Goal: Find specific page/section: Find specific page/section

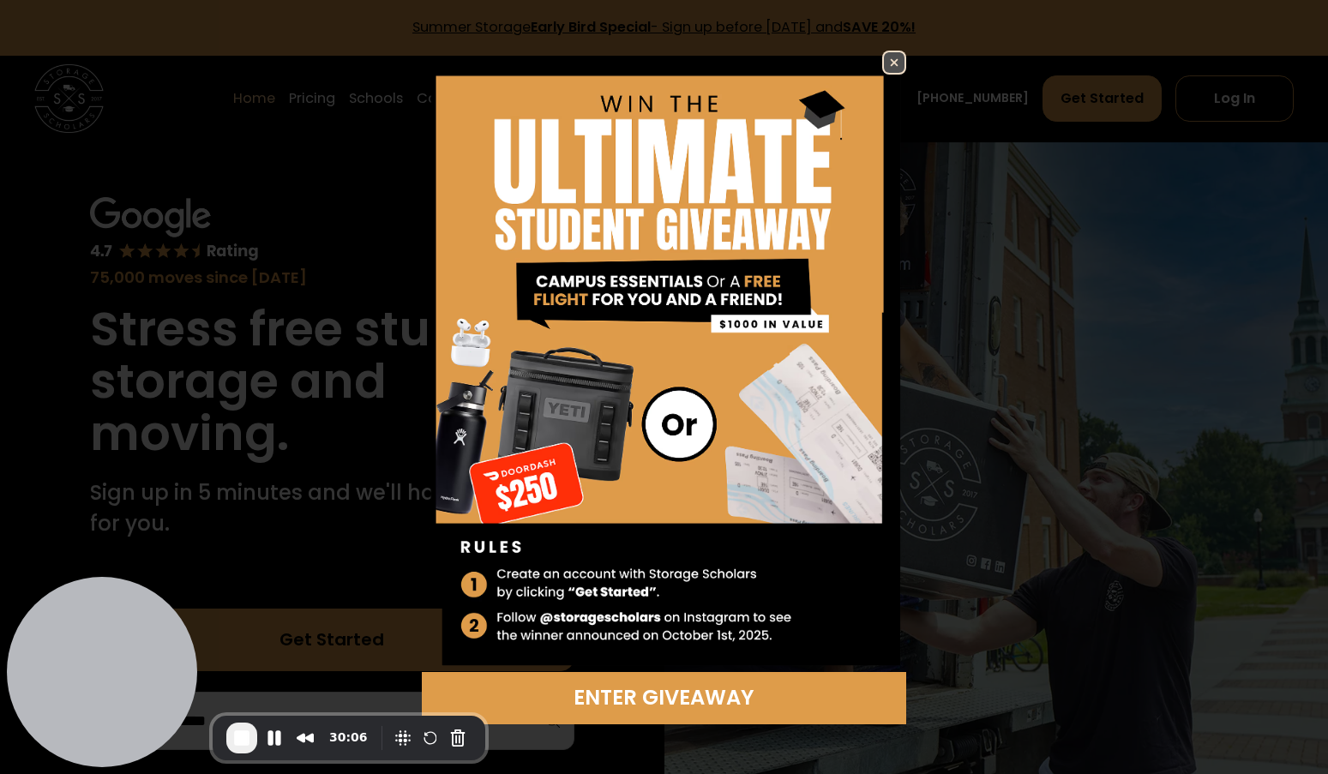
click at [897, 63] on img at bounding box center [894, 62] width 21 height 21
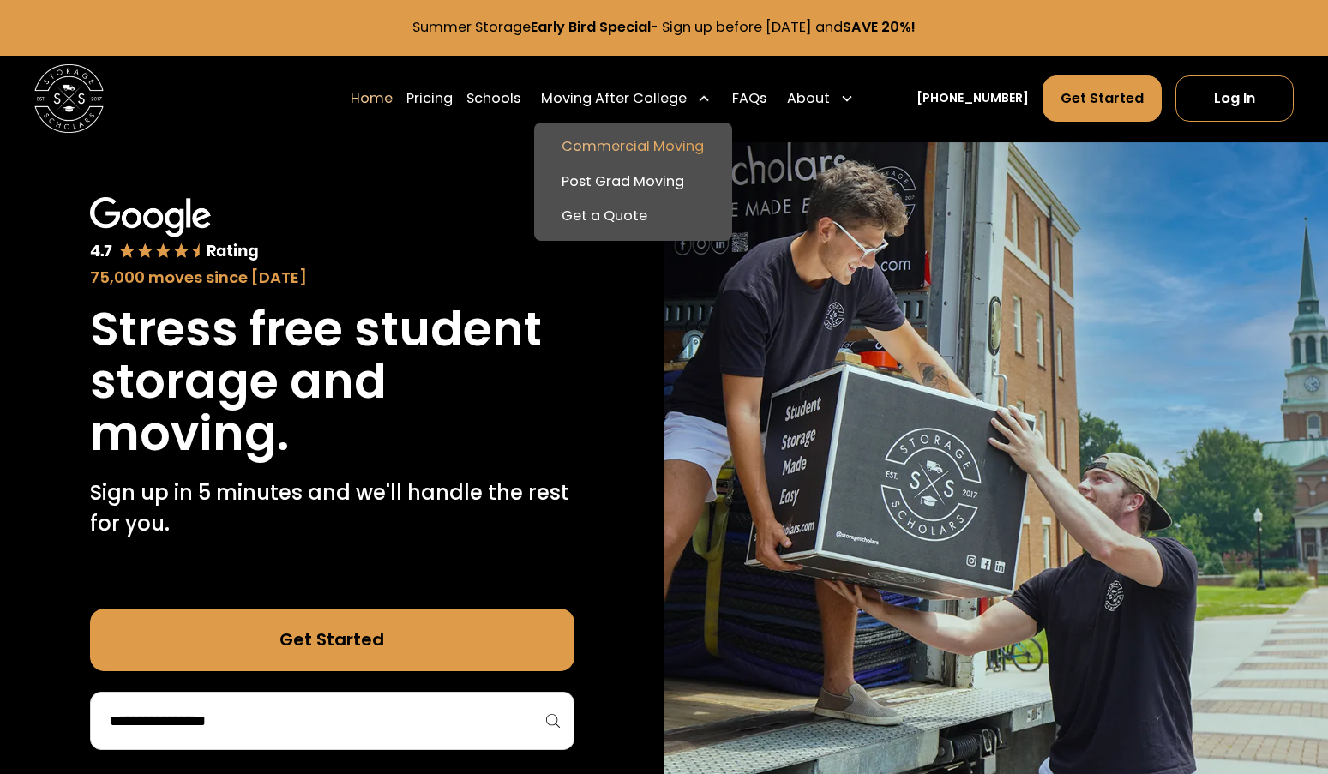
click at [644, 149] on link "Commercial Moving" at bounding box center [632, 146] width 183 height 34
